Goal: Check status

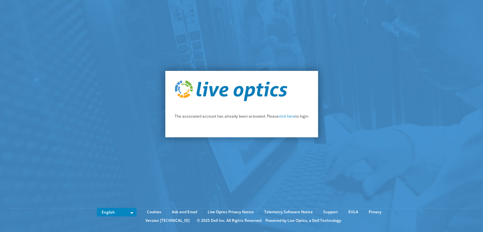
click at [284, 120] on p "The associated account has already been activated. Please click here to login" at bounding box center [242, 116] width 134 height 7
click at [285, 116] on link "click here" at bounding box center [286, 115] width 17 height 5
click at [287, 116] on link "click here" at bounding box center [286, 115] width 17 height 5
click at [280, 116] on link "click here" at bounding box center [286, 115] width 17 height 5
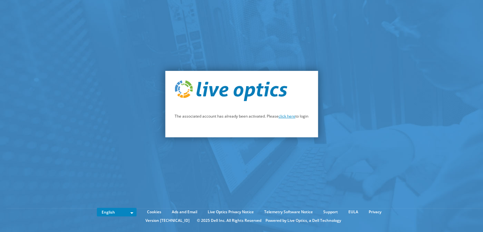
click at [288, 116] on link "click here" at bounding box center [286, 115] width 17 height 5
click at [280, 163] on section "The associated account has already been activated. Please click here to login" at bounding box center [241, 104] width 483 height 208
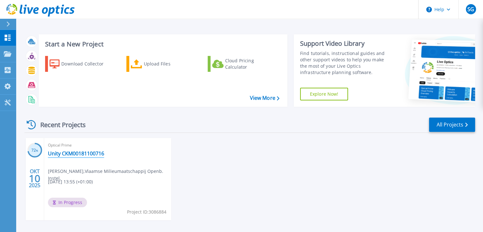
click at [68, 151] on link "Unity CKM00181100716" at bounding box center [76, 153] width 56 height 6
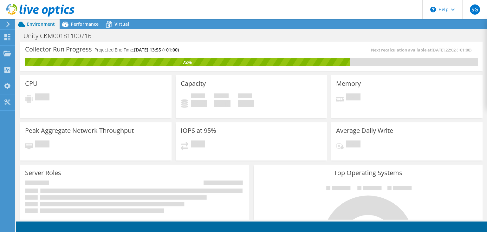
scroll to position [95, 0]
click at [6, 23] on icon at bounding box center [8, 24] width 5 height 6
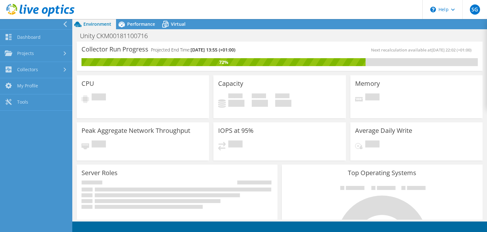
click at [64, 25] on icon at bounding box center [65, 24] width 5 height 6
